Goal: Find specific page/section: Find specific page/section

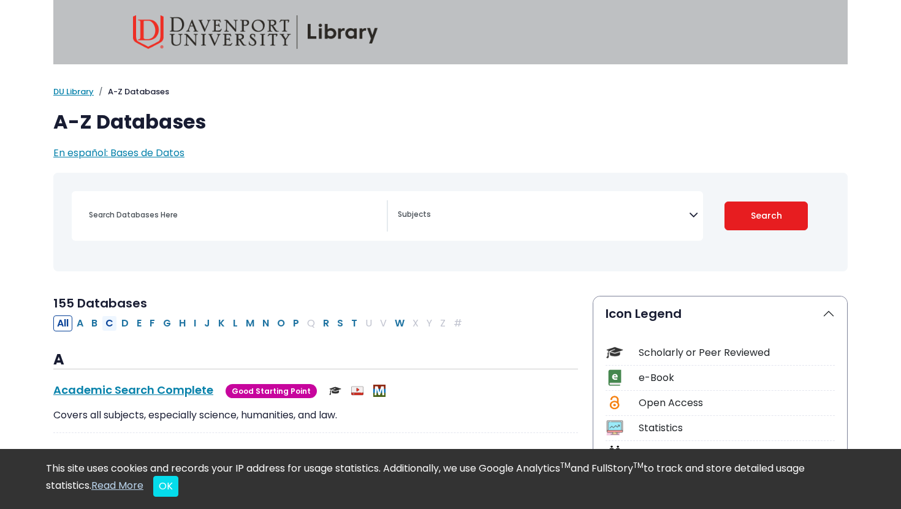
click at [110, 325] on button "C" at bounding box center [109, 324] width 15 height 16
select select "Database Subject Filter"
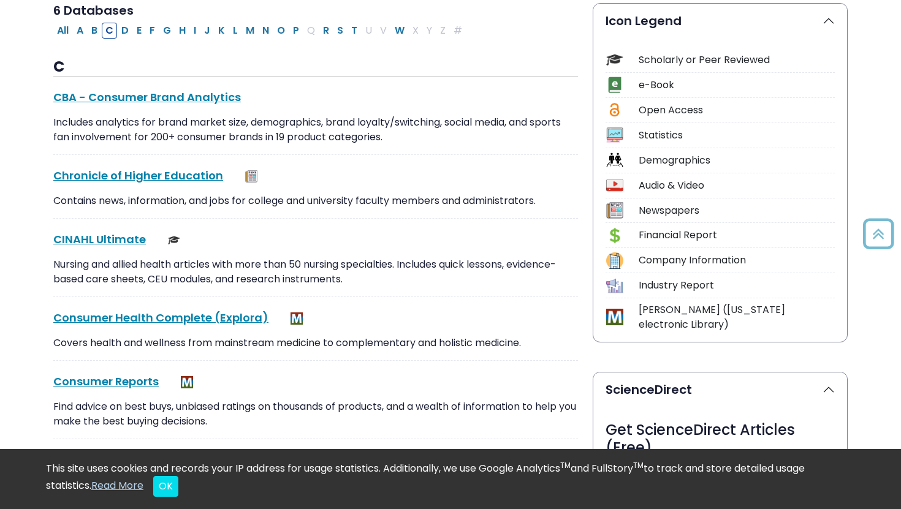
scroll to position [310, 0]
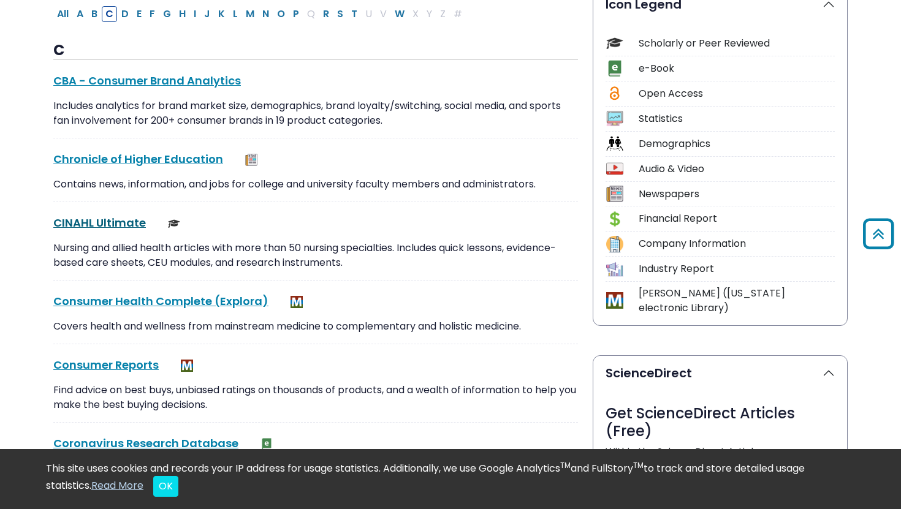
click at [120, 220] on link "CINAHL Ultimate This link opens in a new window" at bounding box center [99, 222] width 93 height 15
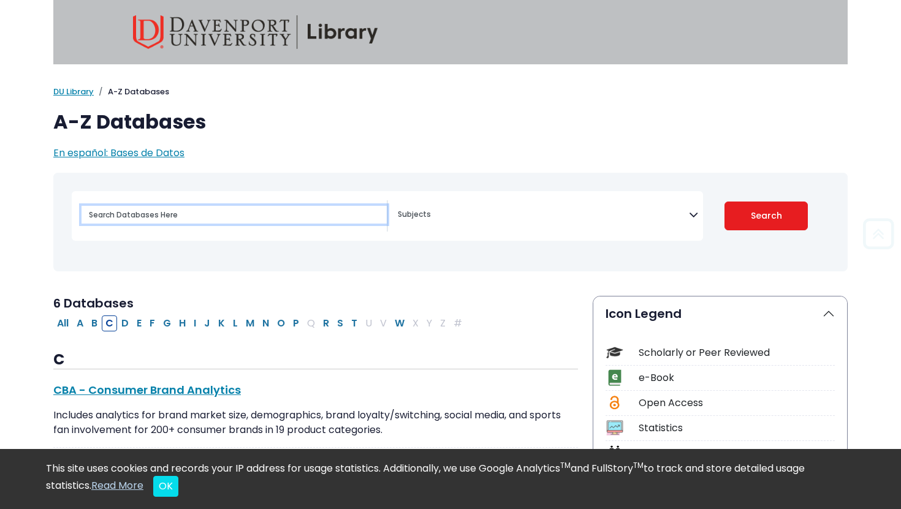
click at [170, 221] on input "Search database by title or keyword" at bounding box center [234, 215] width 305 height 18
type input "pubmed"
click at [724, 202] on button "Search" at bounding box center [766, 216] width 84 height 29
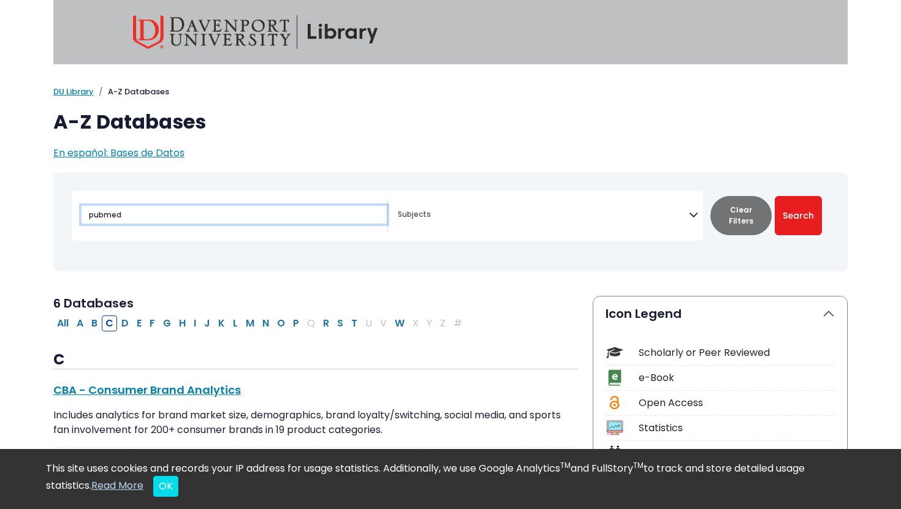
select select "Database Subject Filter"
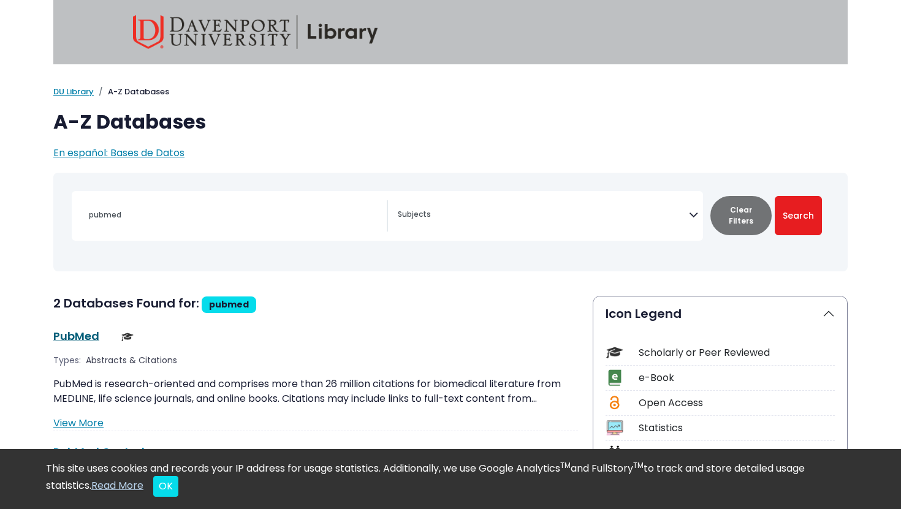
click at [74, 340] on link "PubMed This link opens in a new window" at bounding box center [76, 336] width 46 height 15
drag, startPoint x: 182, startPoint y: 231, endPoint x: 64, endPoint y: 192, distance: 124.4
click at [64, 192] on div "pubmed Advertising" at bounding box center [451, 222] width 780 height 89
drag, startPoint x: 139, startPoint y: 222, endPoint x: 58, endPoint y: 205, distance: 82.0
click at [58, 205] on div "Toggle search filters navigation pubmed" at bounding box center [450, 222] width 794 height 89
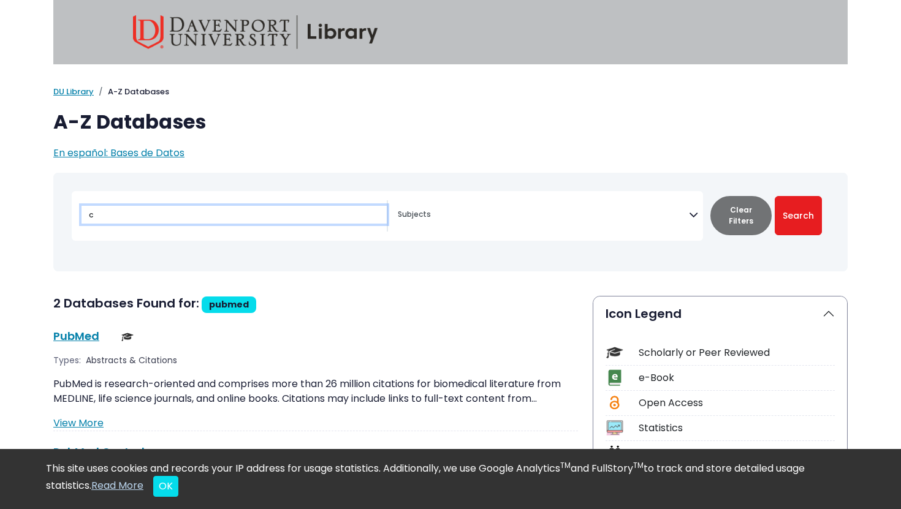
type input "c"
click at [775, 196] on button "Search" at bounding box center [798, 215] width 47 height 39
select select "Database Subject Filter"
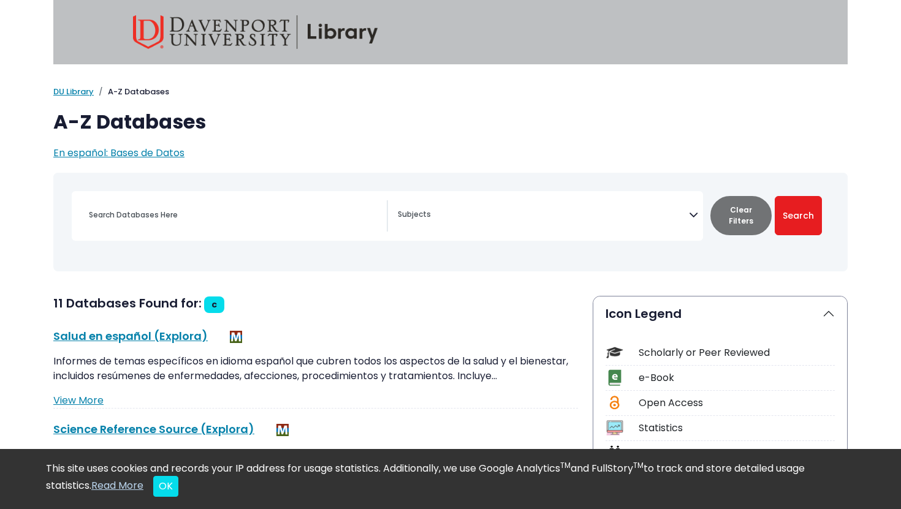
click at [125, 253] on div "[MEDICAL_DATA] Guide" at bounding box center [451, 222] width 780 height 89
click at [734, 213] on button "Clear Filters" at bounding box center [740, 215] width 61 height 39
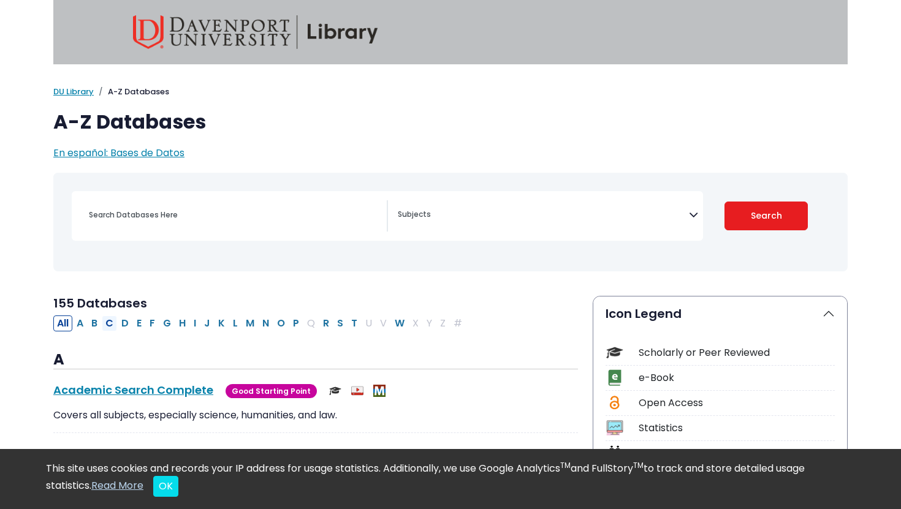
click at [108, 325] on button "C" at bounding box center [109, 324] width 15 height 16
select select "Database Subject Filter"
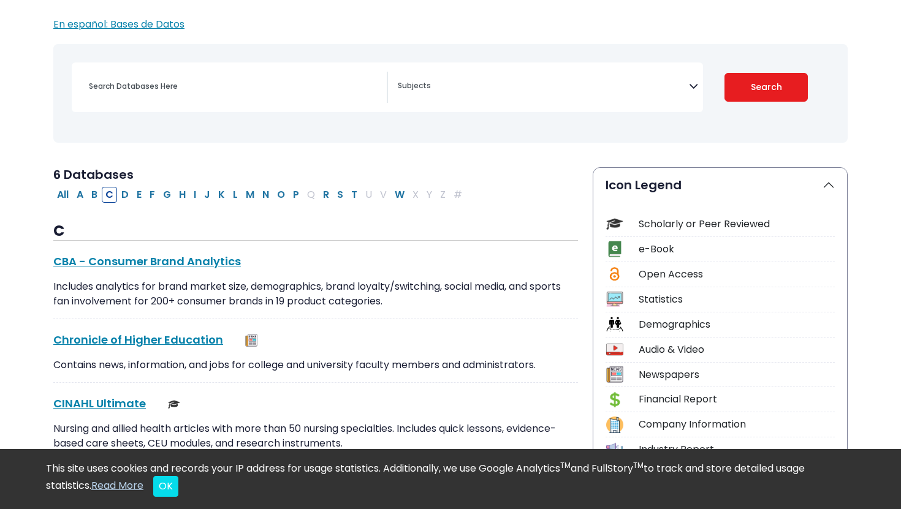
scroll to position [135, 0]
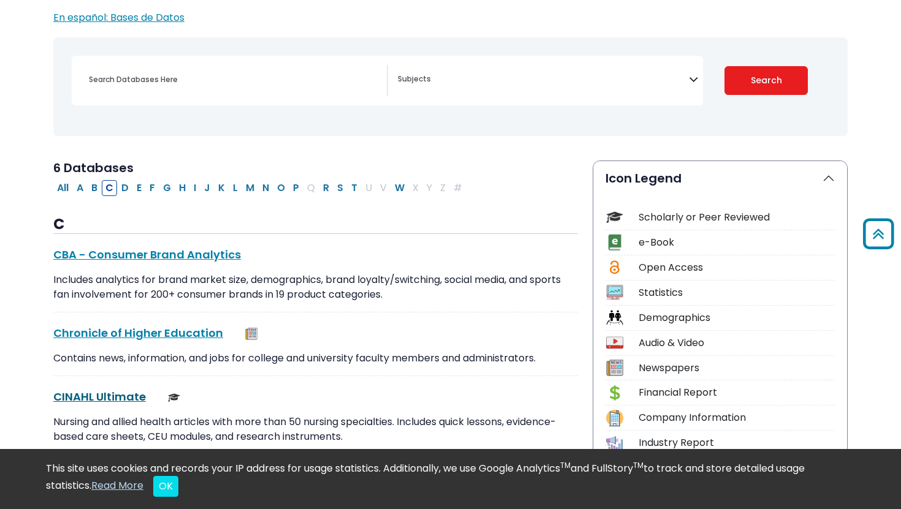
click at [135, 398] on link "CINAHL Ultimate This link opens in a new window" at bounding box center [99, 396] width 93 height 15
